Goal: Task Accomplishment & Management: Complete application form

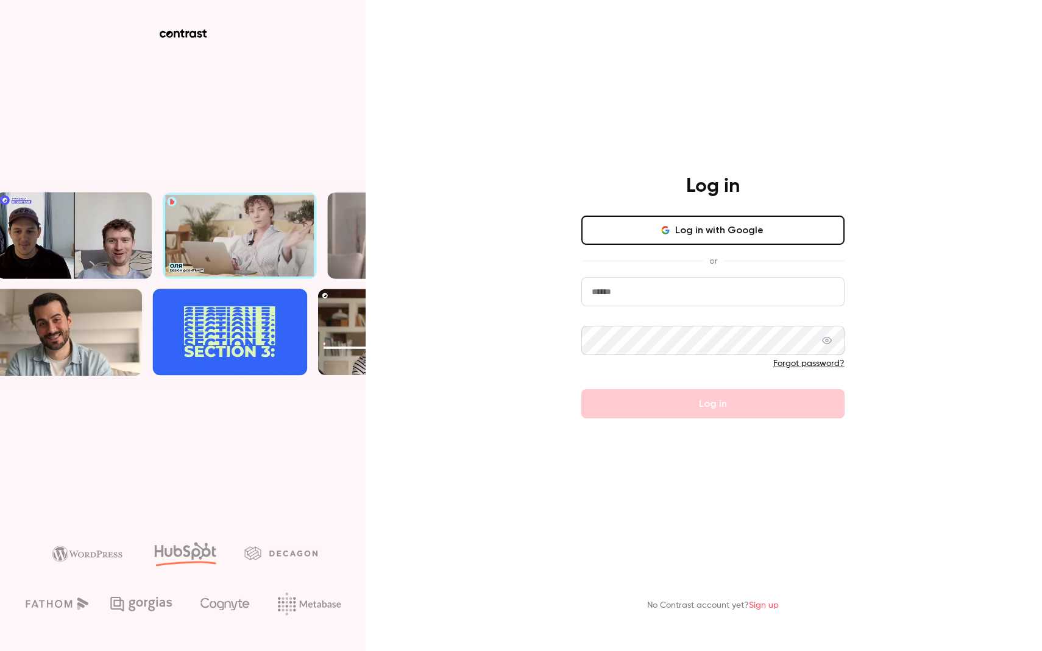
click at [757, 236] on button "Log in with Google" at bounding box center [712, 230] width 263 height 29
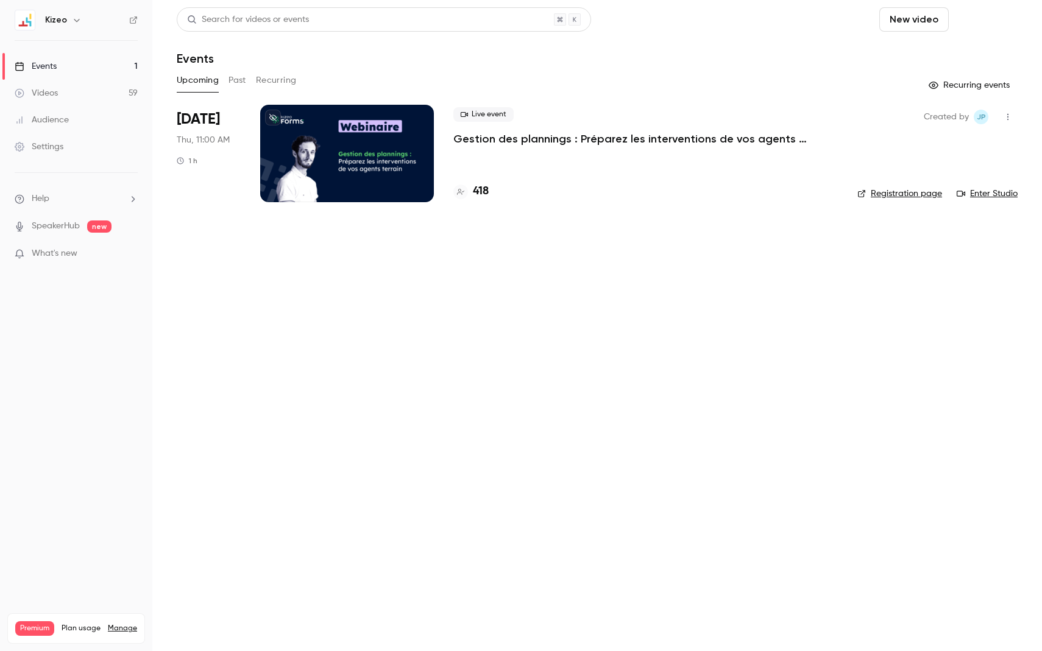
click at [978, 23] on button "Schedule" at bounding box center [986, 19] width 64 height 24
click at [926, 13] on div at bounding box center [521, 325] width 1042 height 651
click at [924, 14] on button "New video" at bounding box center [913, 19] width 69 height 24
click at [988, 18] on div at bounding box center [521, 325] width 1042 height 651
click at [986, 19] on button "Schedule" at bounding box center [986, 19] width 64 height 24
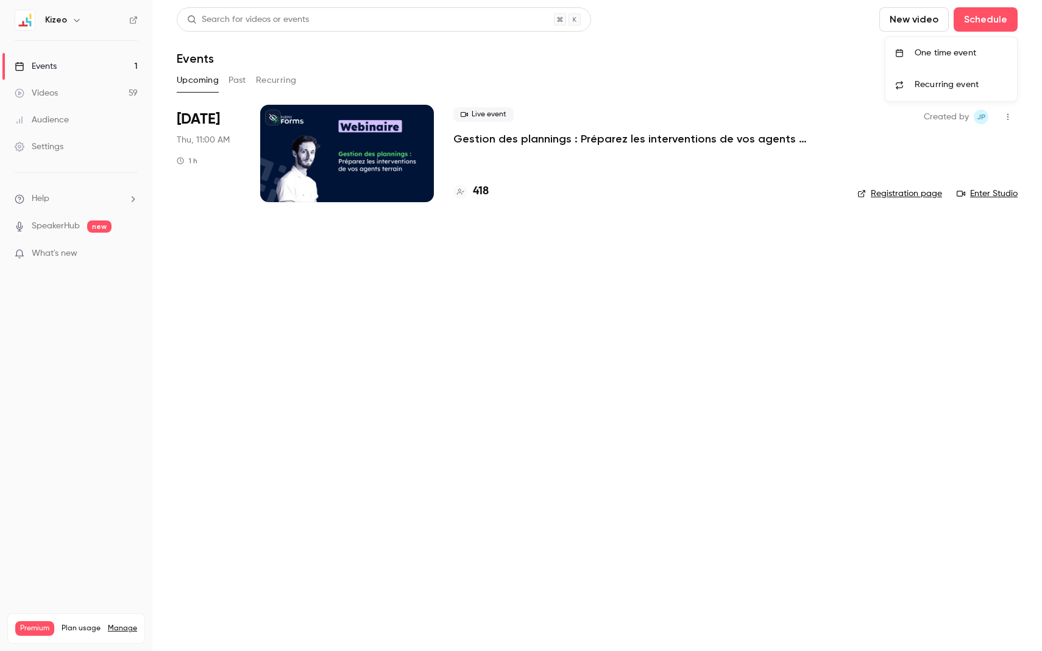
click at [950, 51] on div "One time event" at bounding box center [961, 53] width 93 height 12
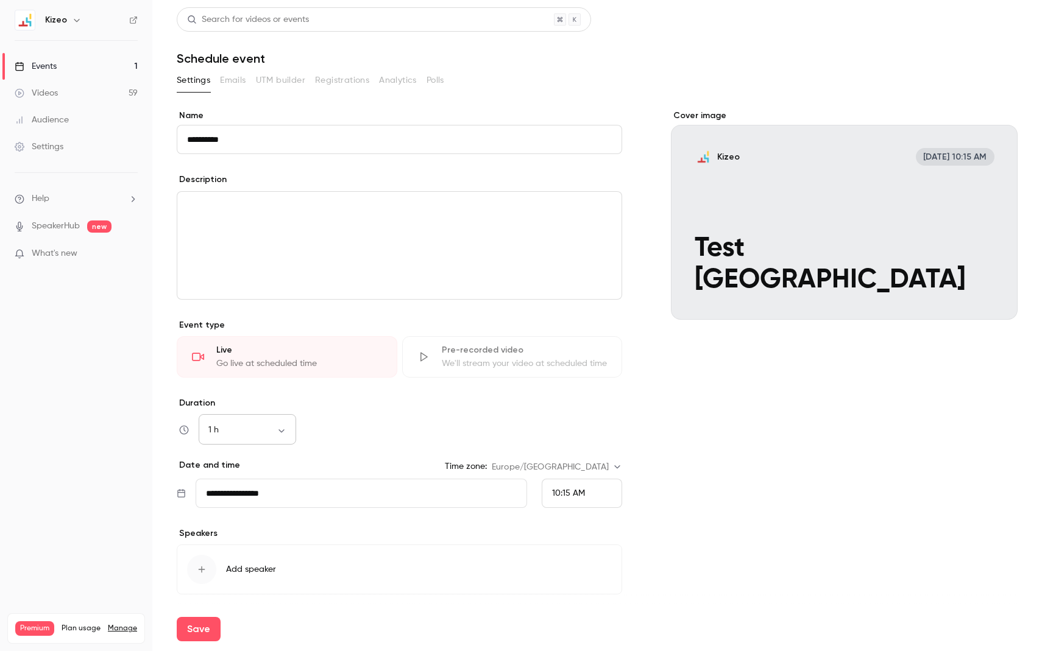
scroll to position [41, 0]
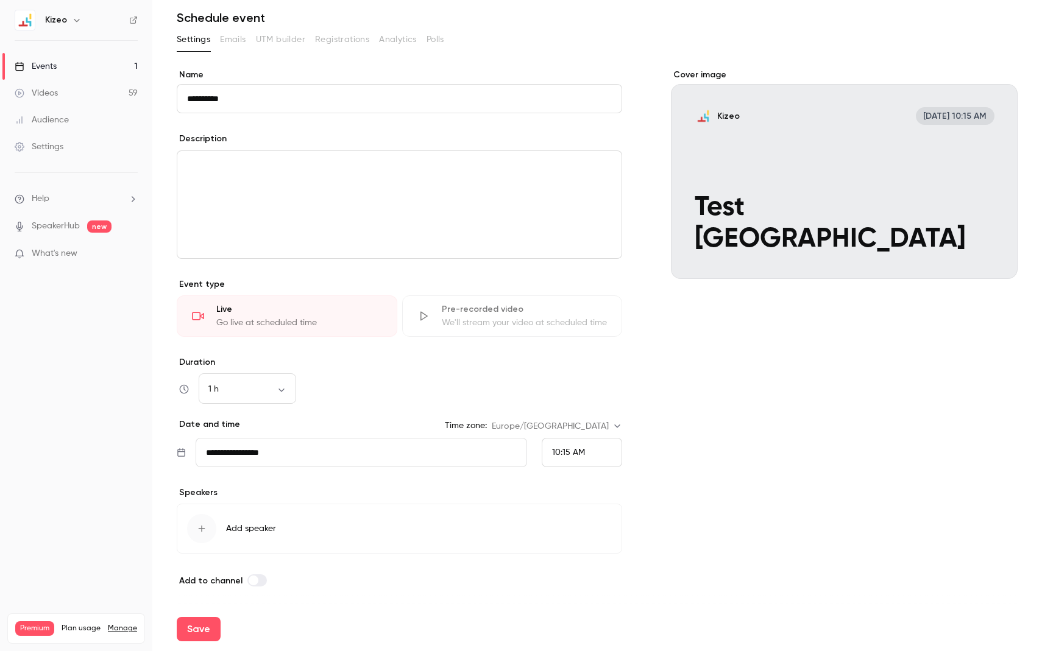
type input "**********"
click at [316, 214] on div "editor" at bounding box center [399, 204] width 444 height 107
click at [205, 522] on div "button" at bounding box center [201, 528] width 29 height 29
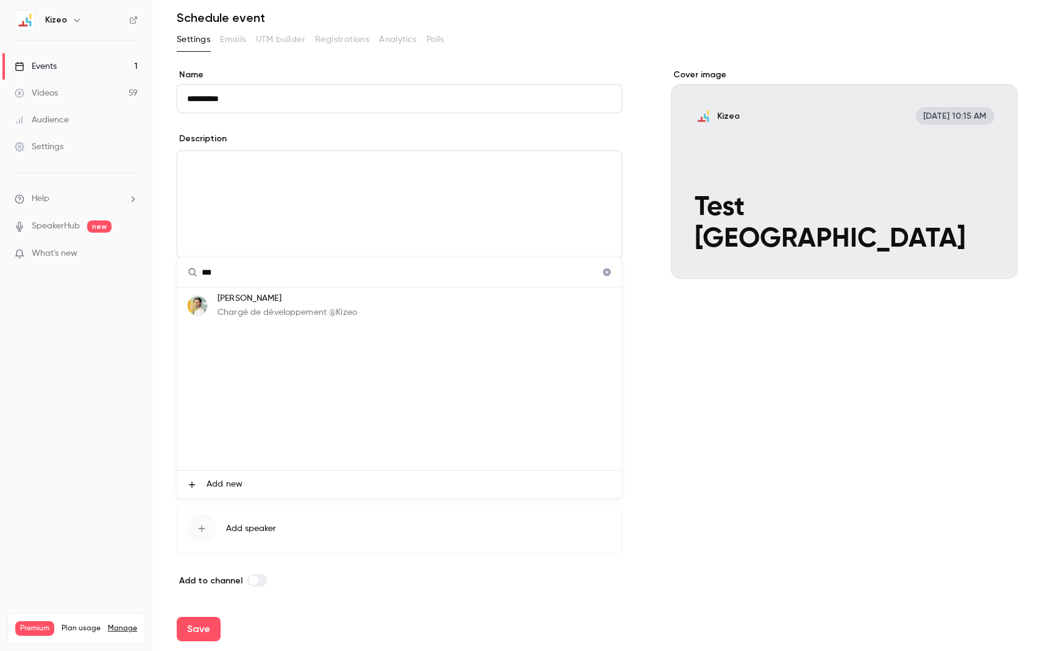
type input "***"
click at [308, 308] on p "Chargé de développement @Kizeo" at bounding box center [288, 313] width 140 height 13
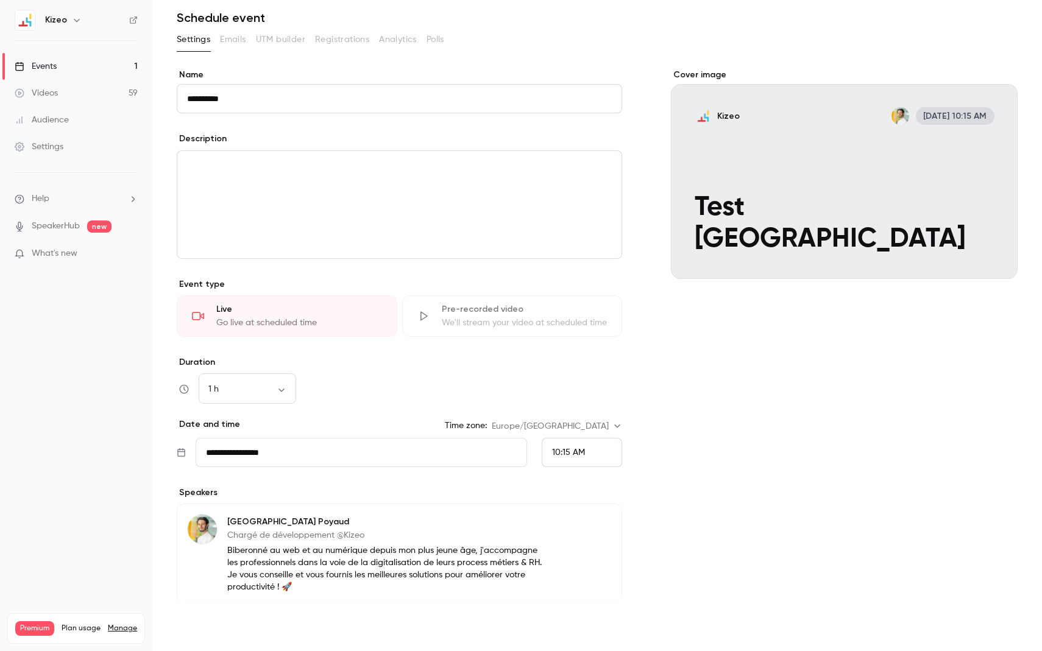
click at [203, 631] on button "Save" at bounding box center [199, 629] width 44 height 24
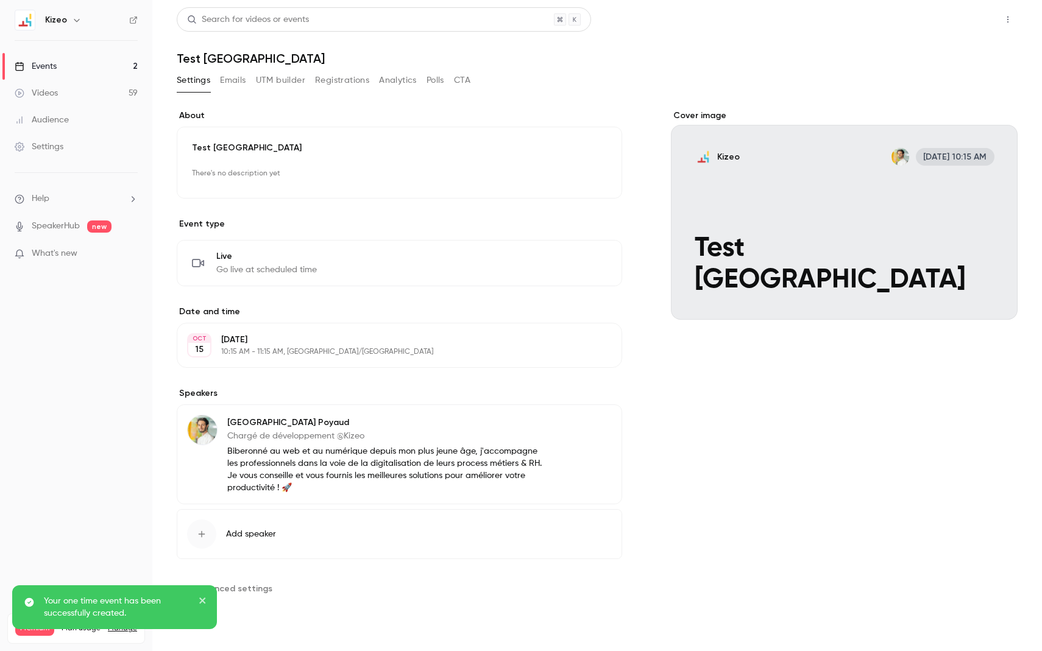
click at [965, 20] on button "Share" at bounding box center [964, 19] width 48 height 24
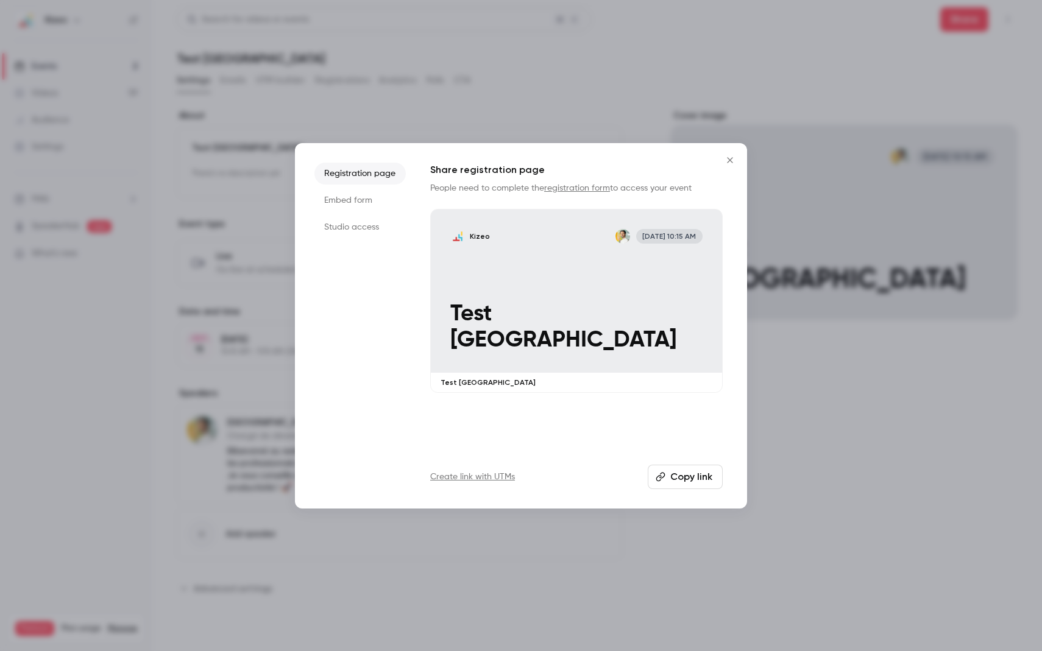
click at [692, 478] on button "Copy link" at bounding box center [685, 477] width 75 height 24
click at [726, 158] on icon "Close" at bounding box center [730, 160] width 15 height 10
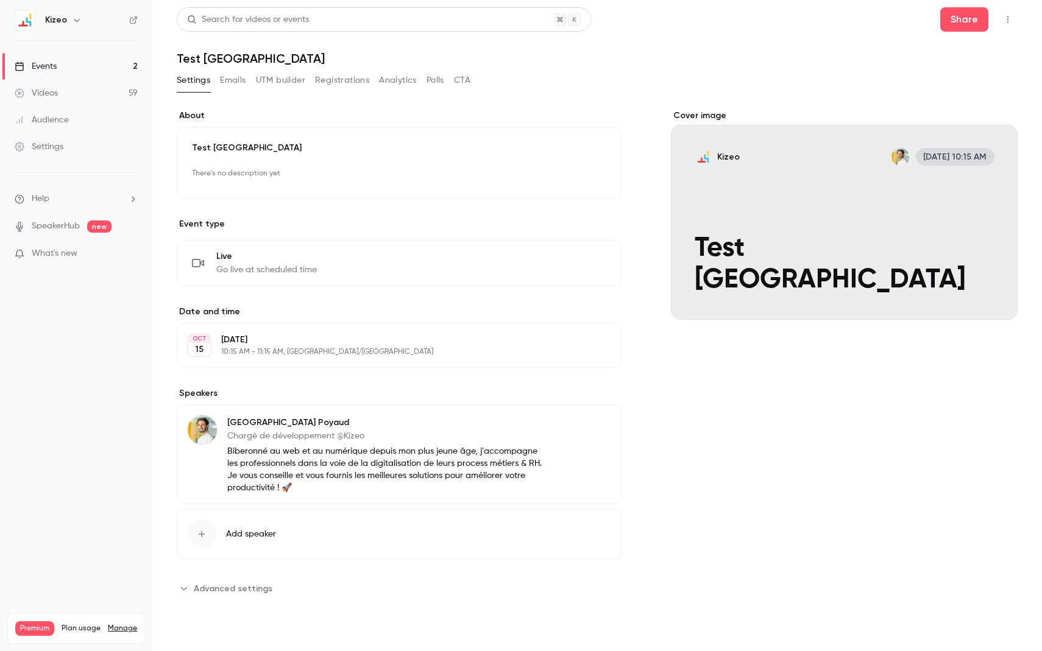
click at [1008, 16] on icon "button" at bounding box center [1008, 19] width 10 height 9
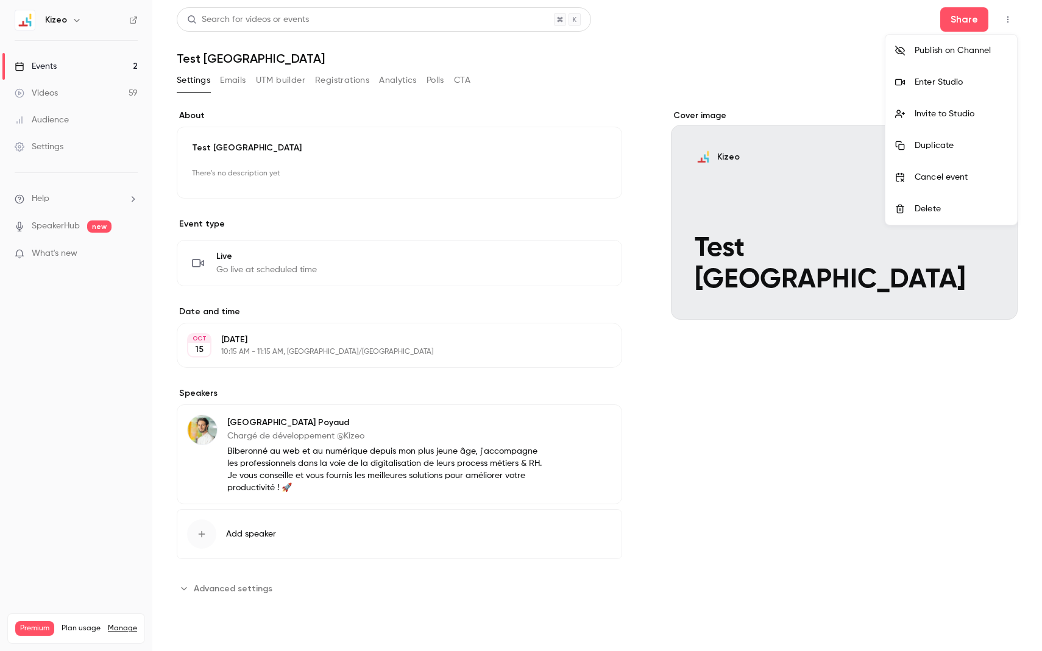
click at [959, 86] on div "Enter Studio" at bounding box center [961, 82] width 93 height 12
